Goal: Task Accomplishment & Management: Manage account settings

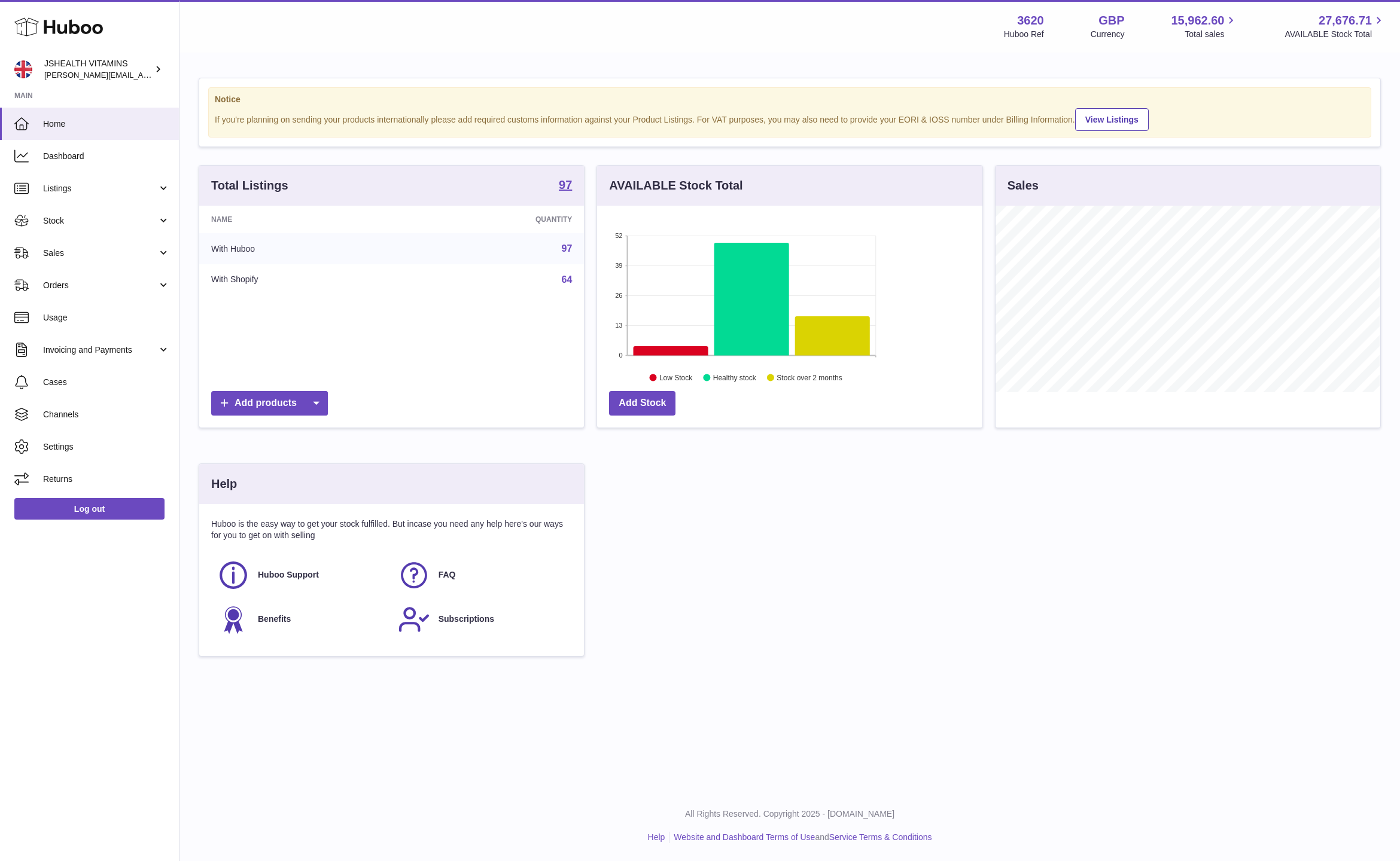
scroll to position [187, 384]
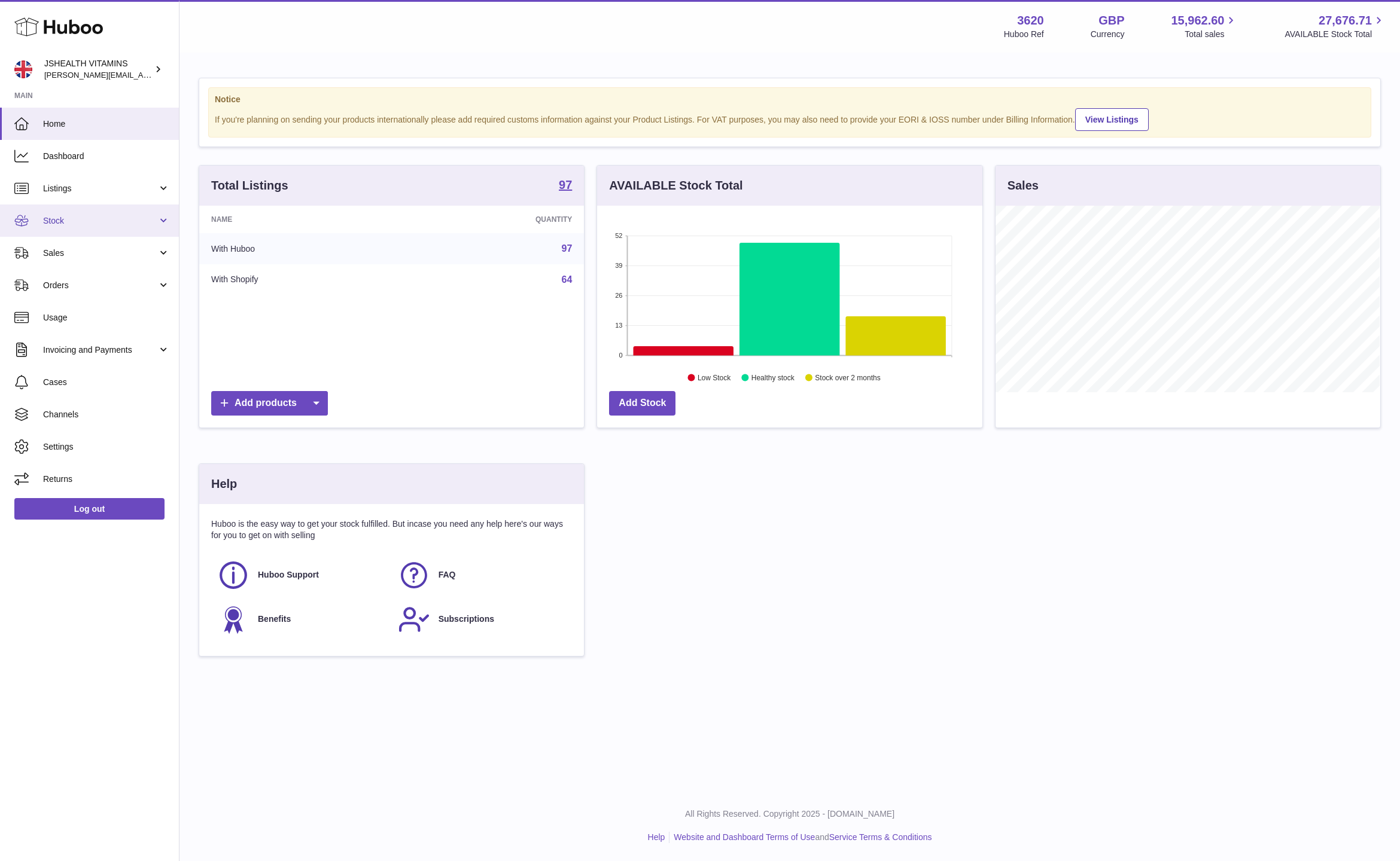
click at [60, 213] on link "Stock" at bounding box center [89, 221] width 179 height 33
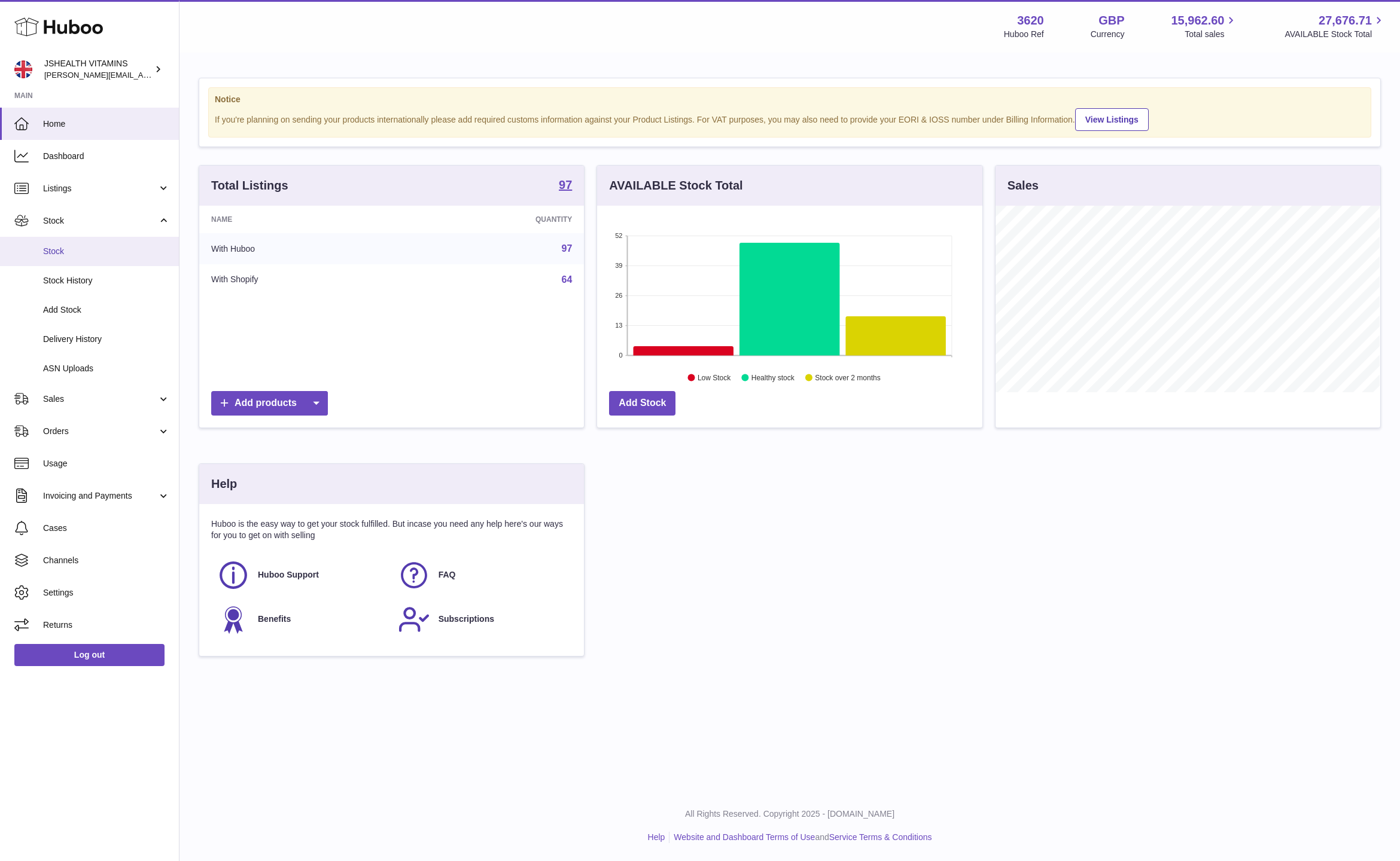
click at [83, 250] on span "Stock" at bounding box center [106, 251] width 127 height 11
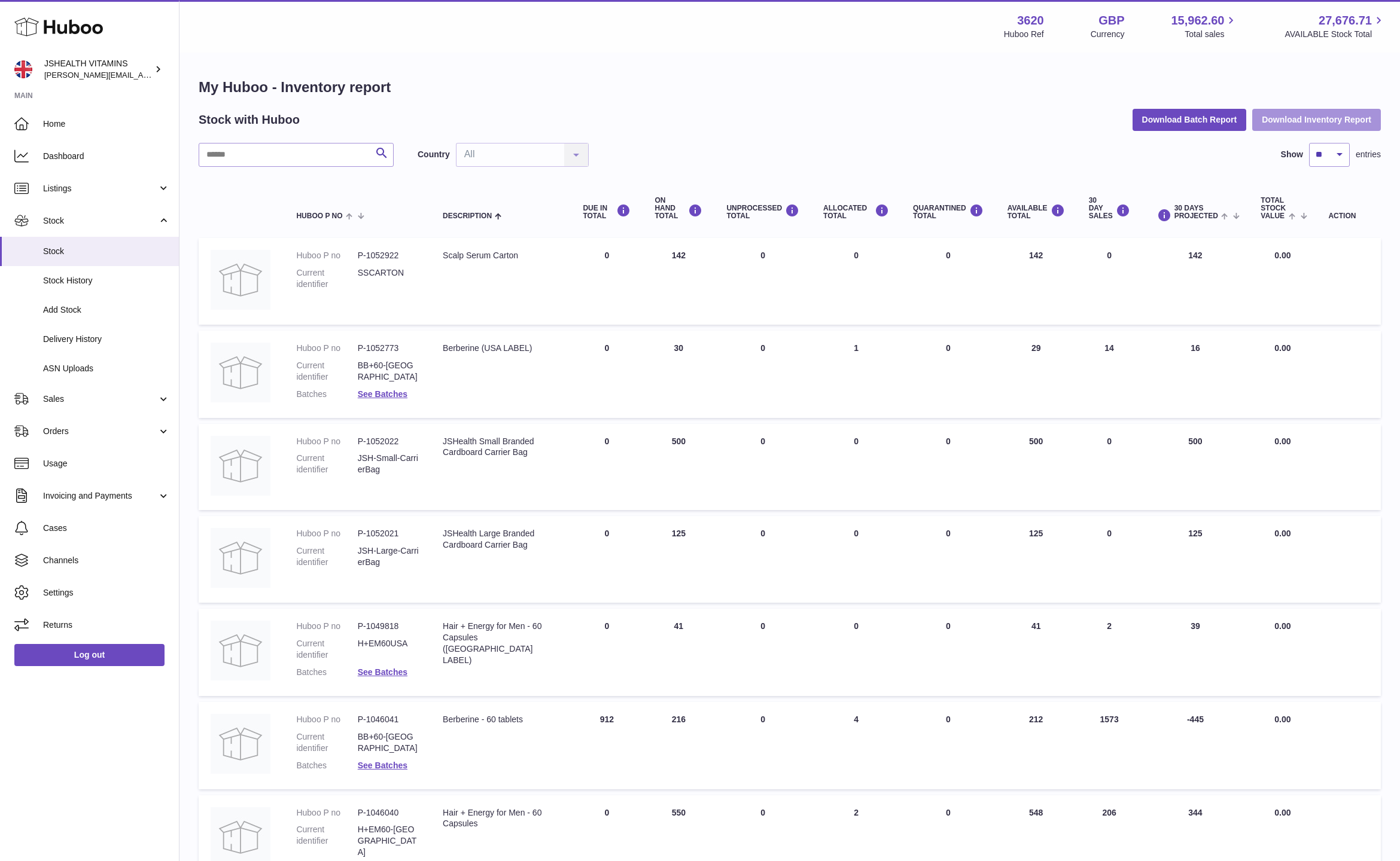
click at [1307, 118] on button "Download Inventory Report" at bounding box center [1316, 119] width 129 height 21
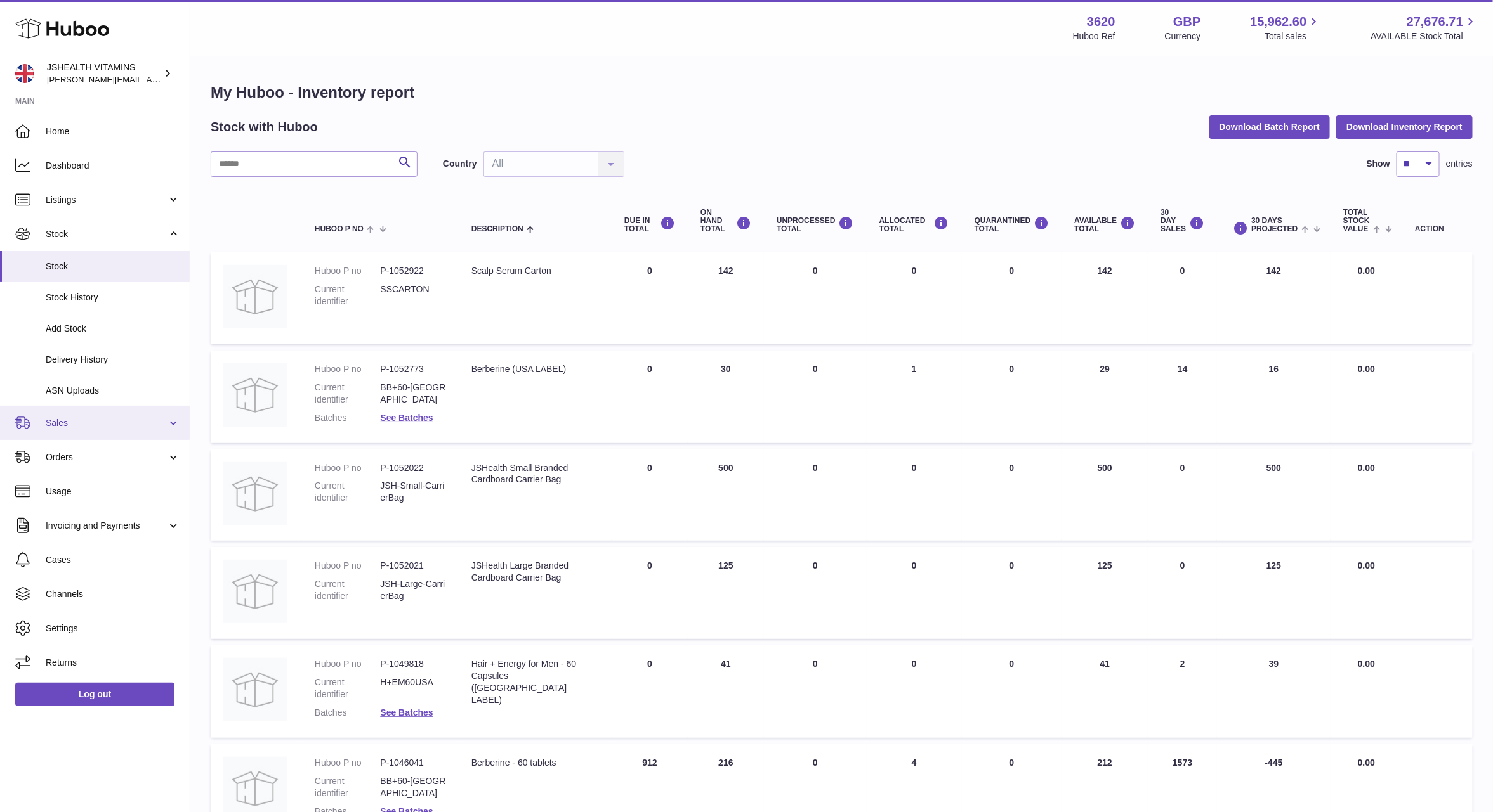
click at [86, 425] on span "Sales" at bounding box center [105, 422] width 121 height 12
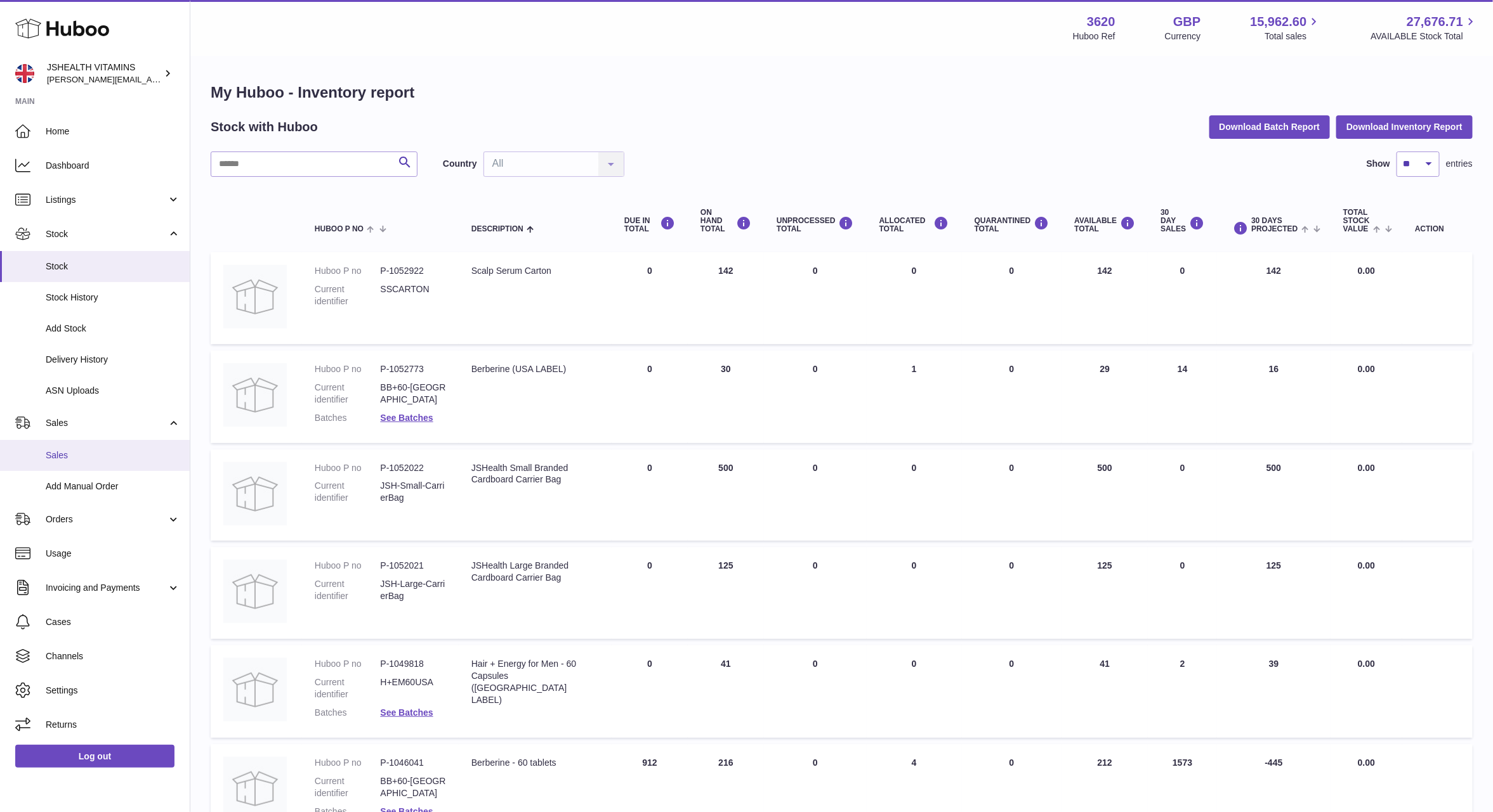
click at [54, 458] on span "Sales" at bounding box center [113, 455] width 134 height 12
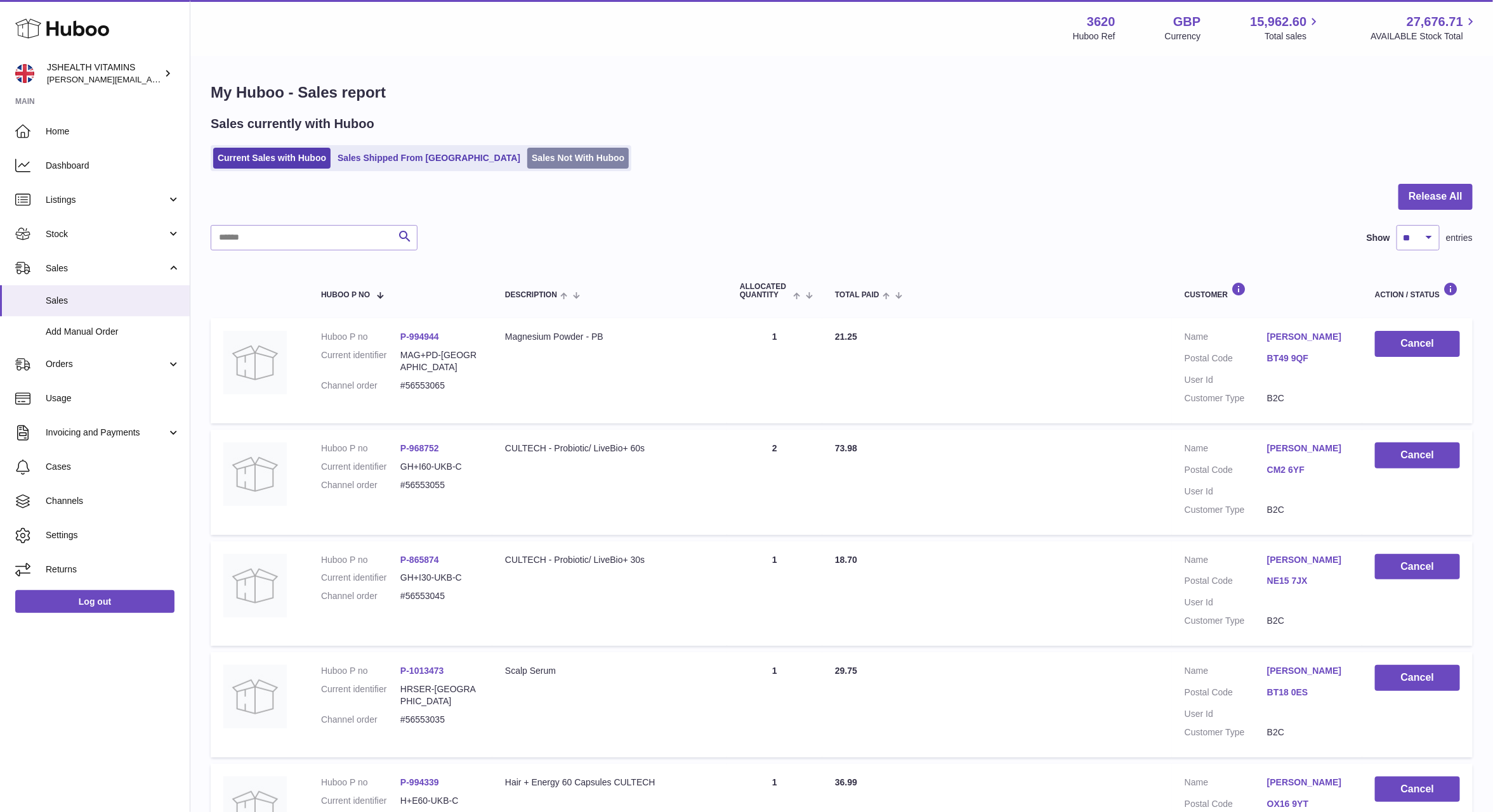
click at [527, 163] on link "Sales Not With Huboo" at bounding box center [578, 158] width 102 height 21
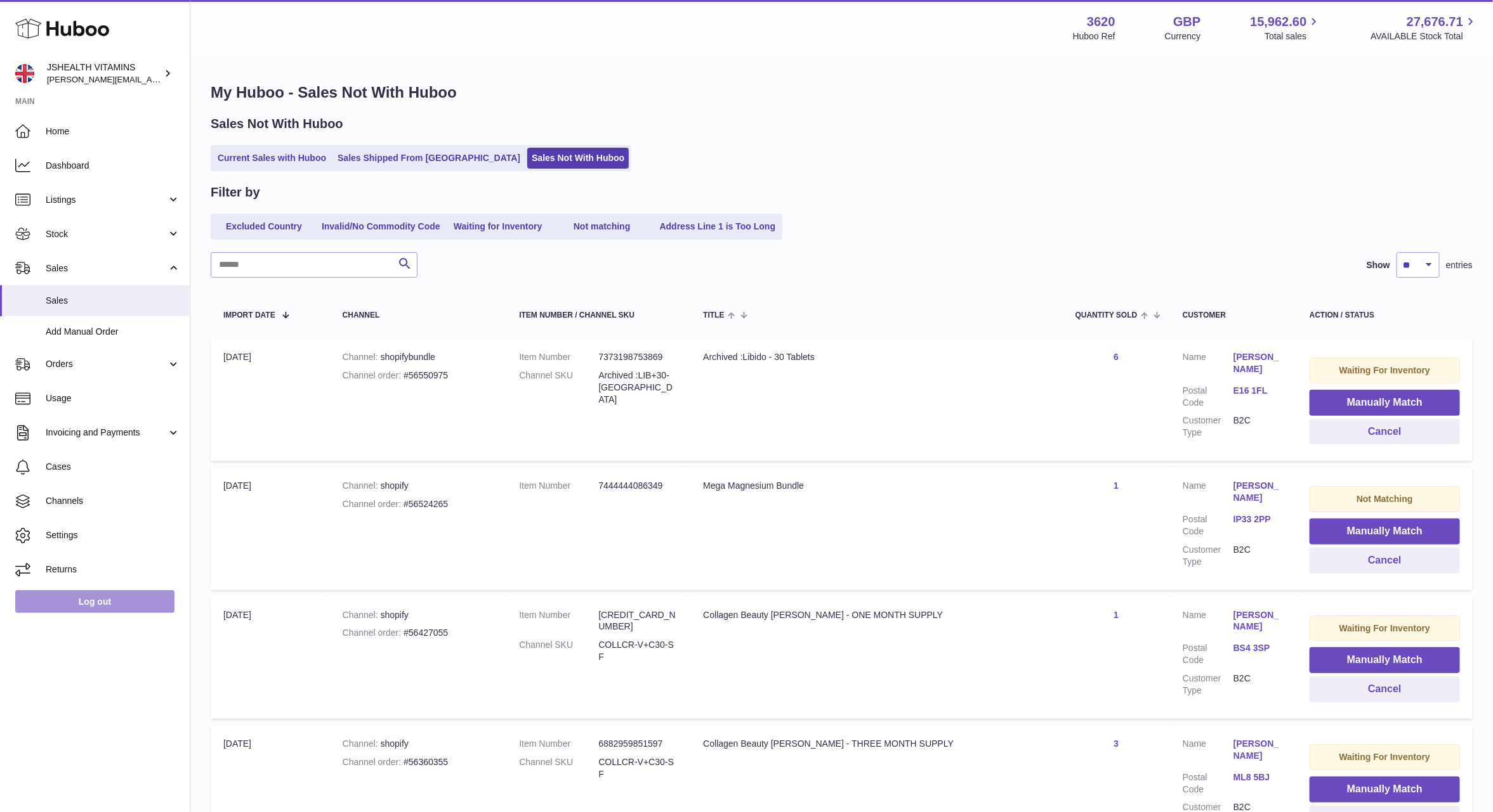
click at [138, 612] on link "Log out" at bounding box center [95, 601] width 159 height 23
